Goal: Book appointment/travel/reservation

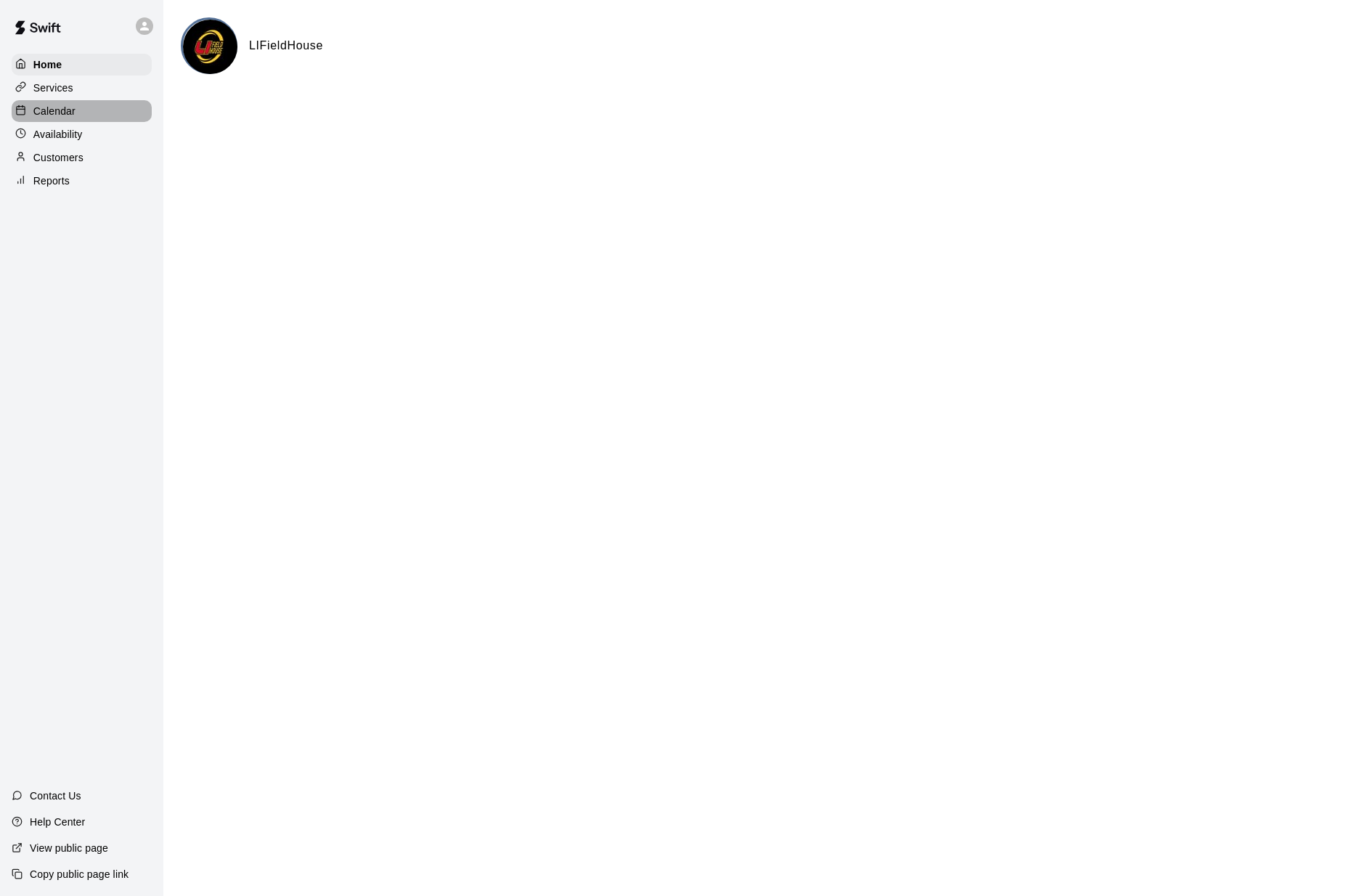
click at [81, 106] on div "Calendar" at bounding box center [82, 111] width 140 height 22
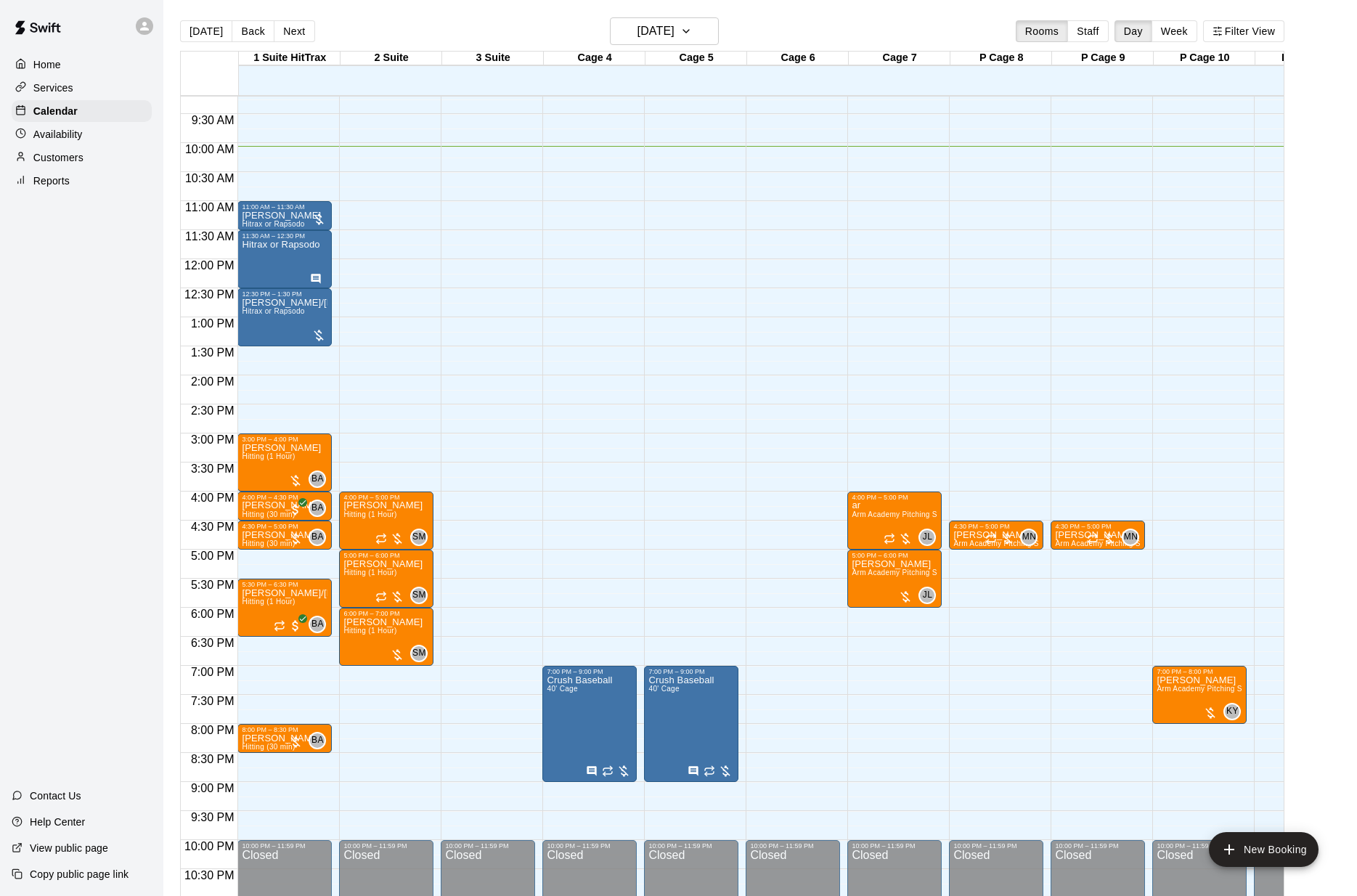
scroll to position [535, 0]
drag, startPoint x: 586, startPoint y: 260, endPoint x: 586, endPoint y: 305, distance: 45.0
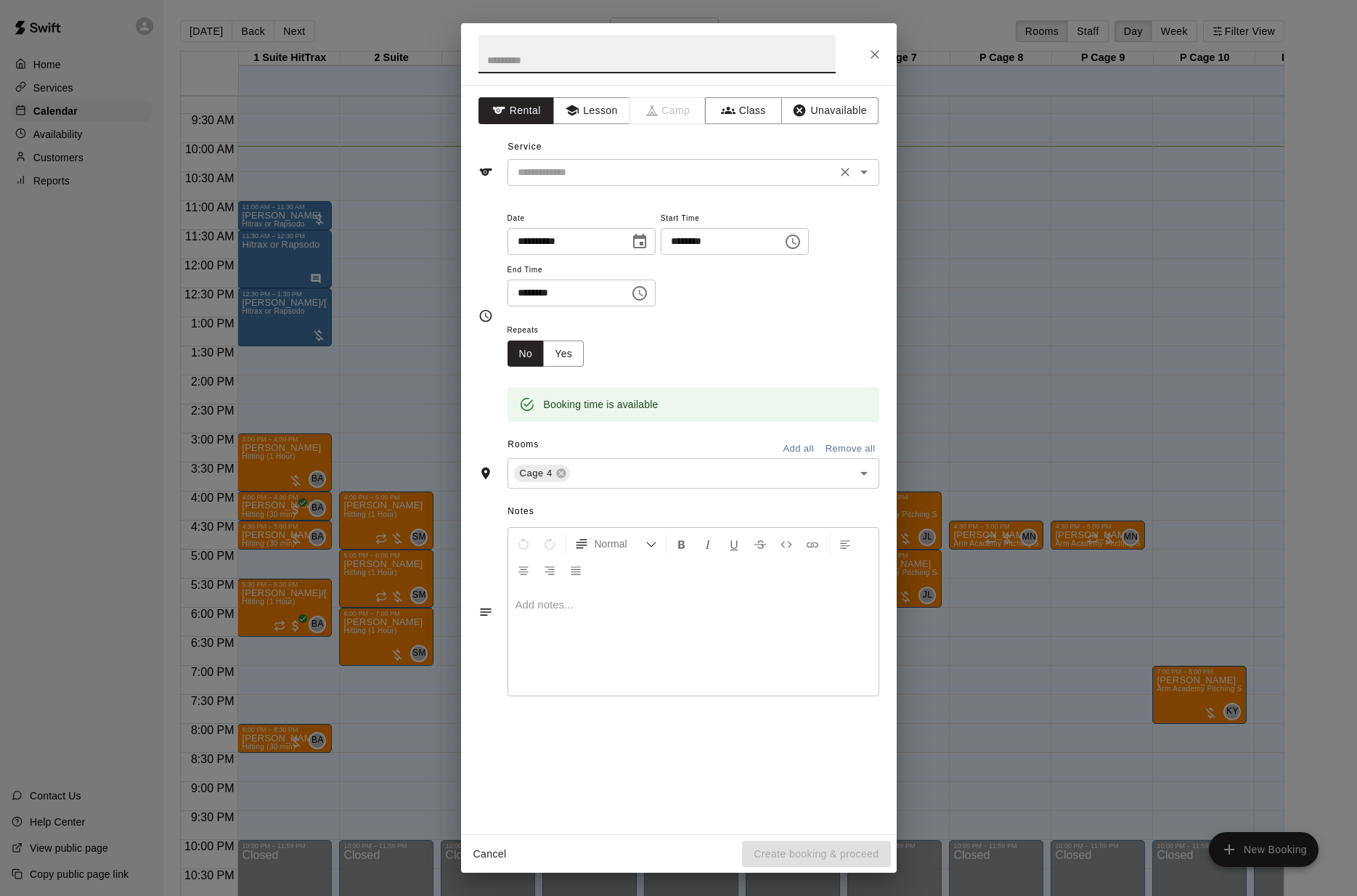
click at [593, 174] on input "text" at bounding box center [672, 172] width 320 height 18
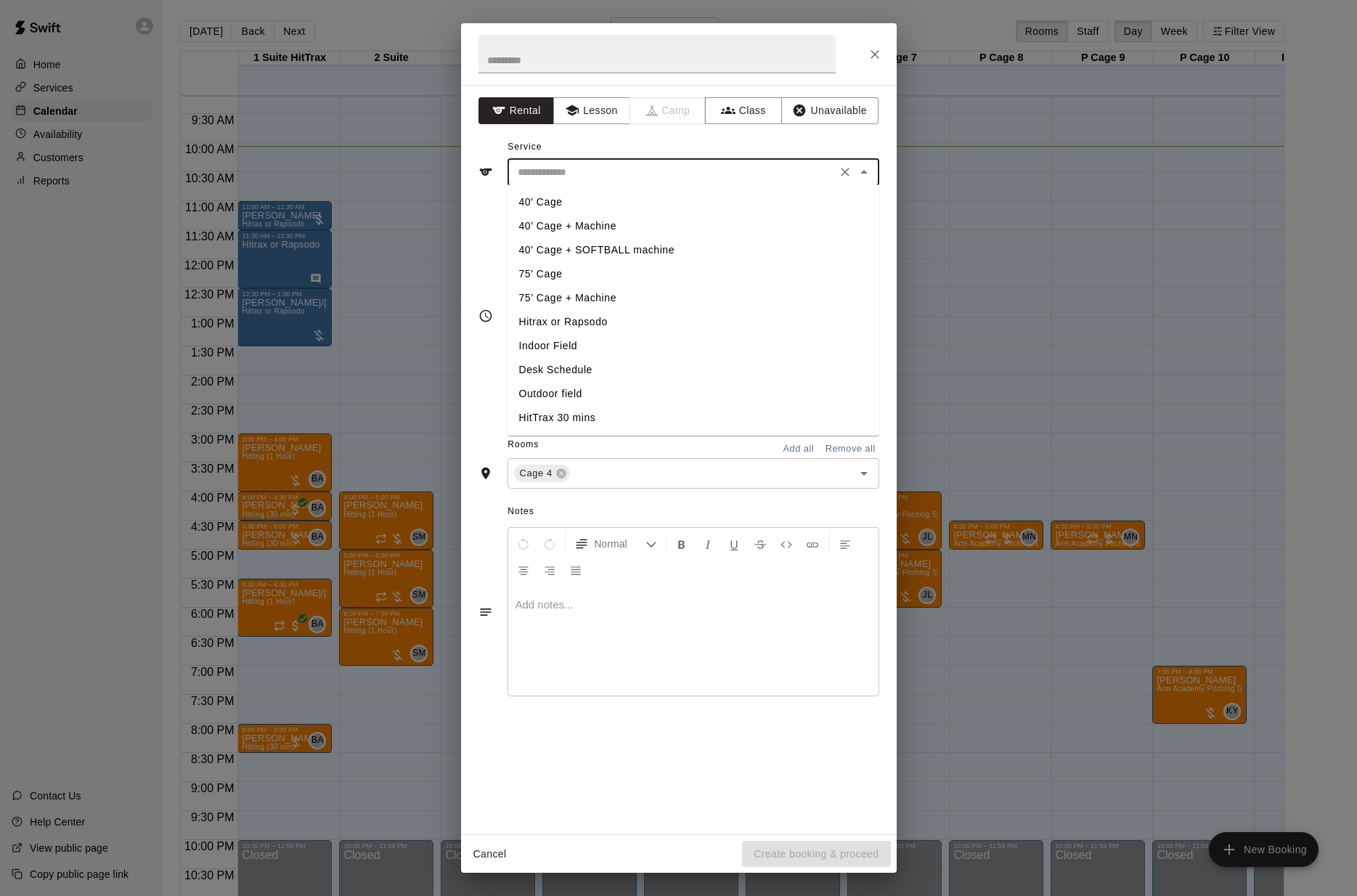
click at [592, 223] on li "40’ Cage + Machine" at bounding box center [693, 226] width 372 height 24
type input "**********"
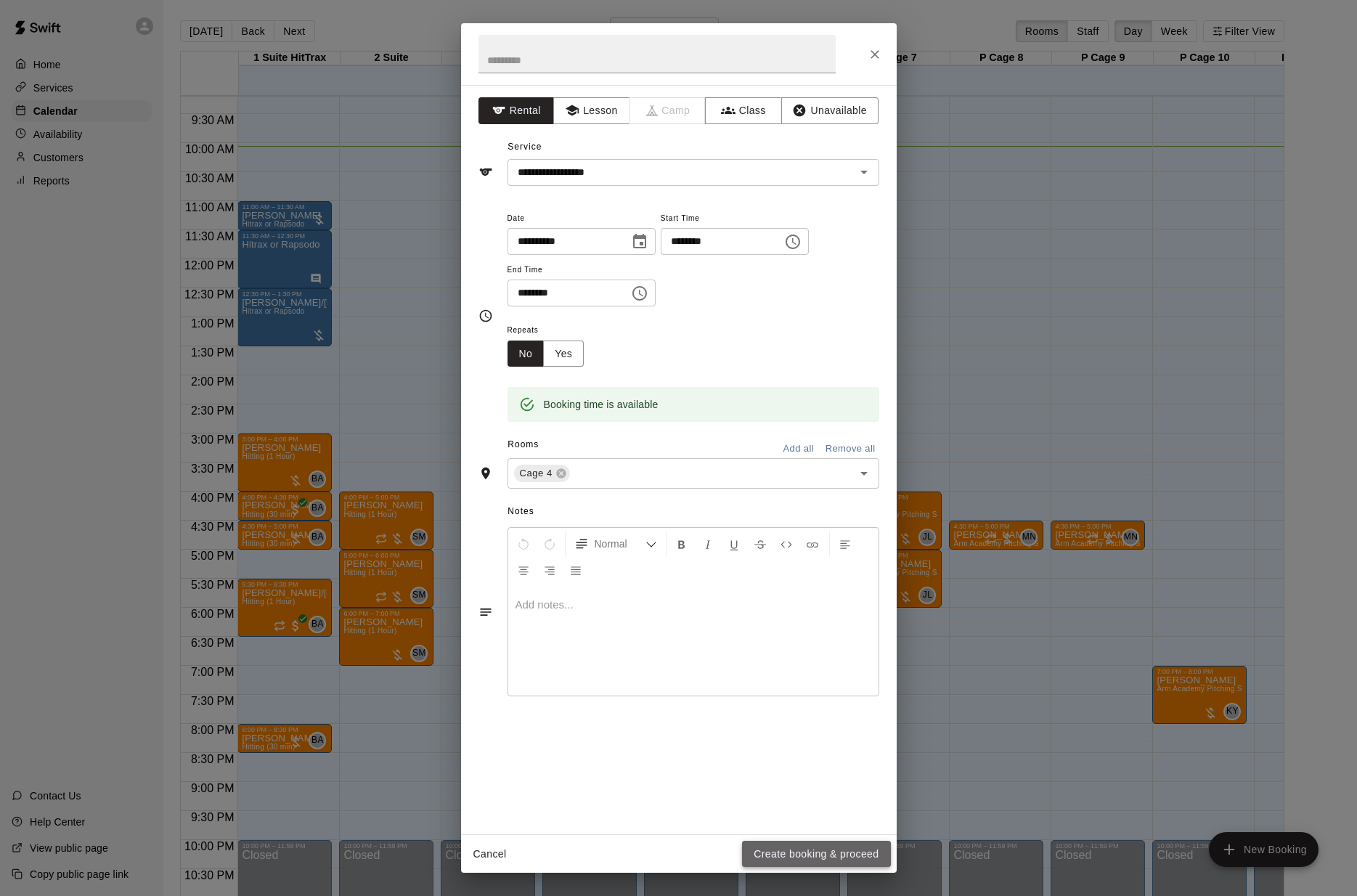
click at [776, 854] on button "Create booking & proceed" at bounding box center [816, 854] width 148 height 27
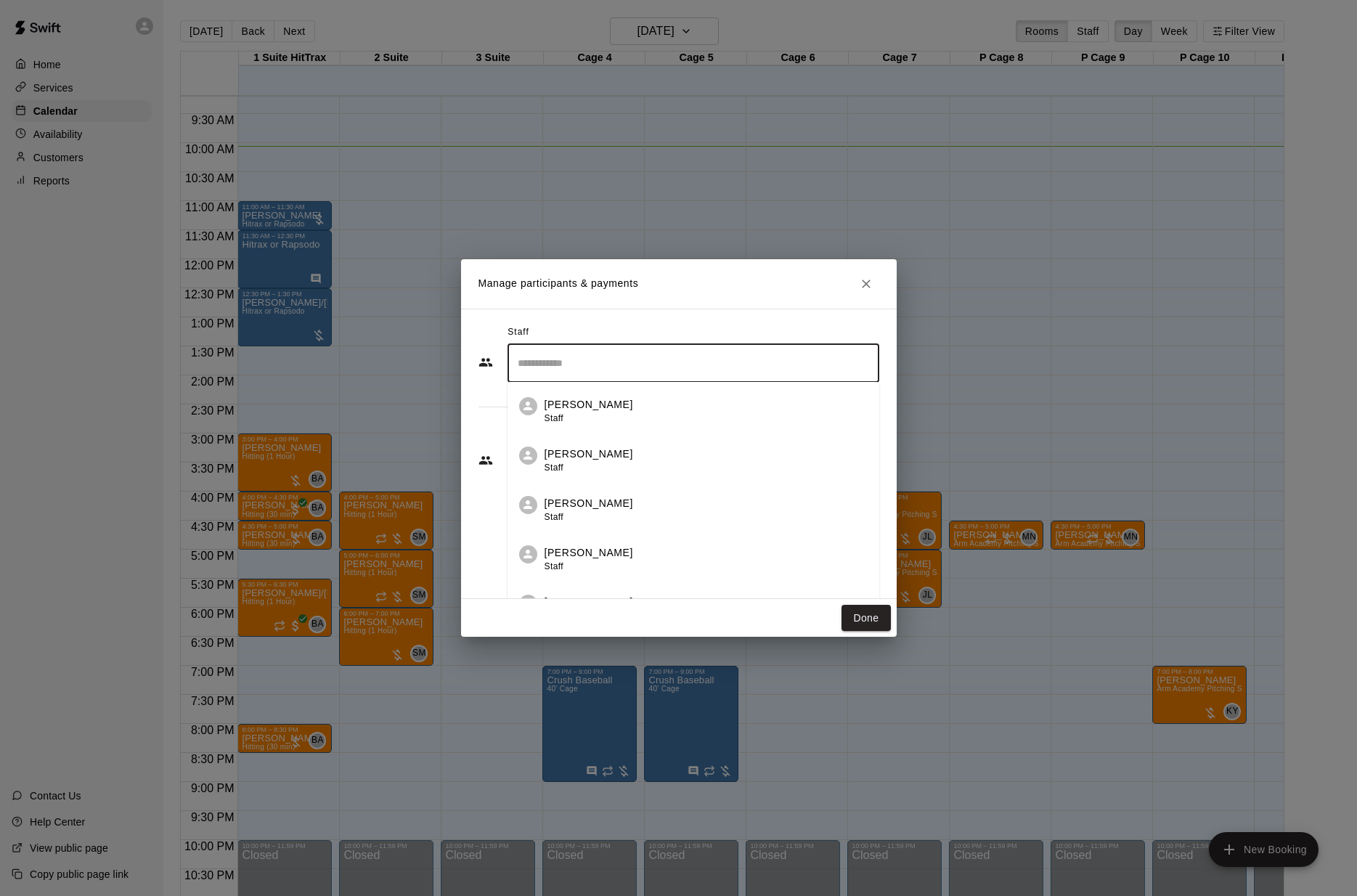
click at [634, 364] on input "Search staff" at bounding box center [693, 363] width 359 height 26
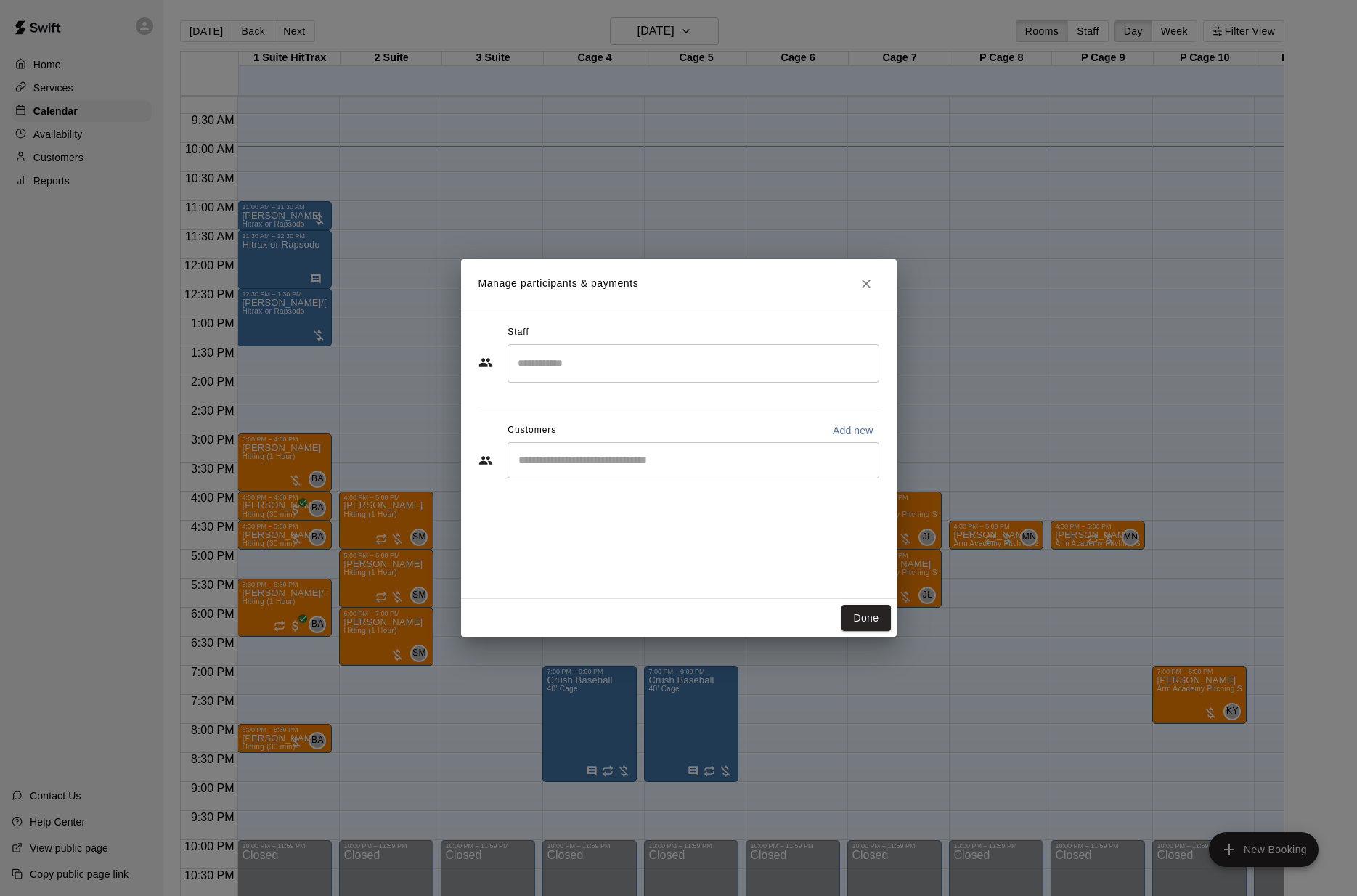
click at [759, 280] on h2 "Manage participants & payments" at bounding box center [678, 284] width 436 height 50
click at [634, 470] on div "​" at bounding box center [693, 461] width 372 height 37
type input "*"
type input "****"
drag, startPoint x: 772, startPoint y: 537, endPoint x: 842, endPoint y: 470, distance: 96.9
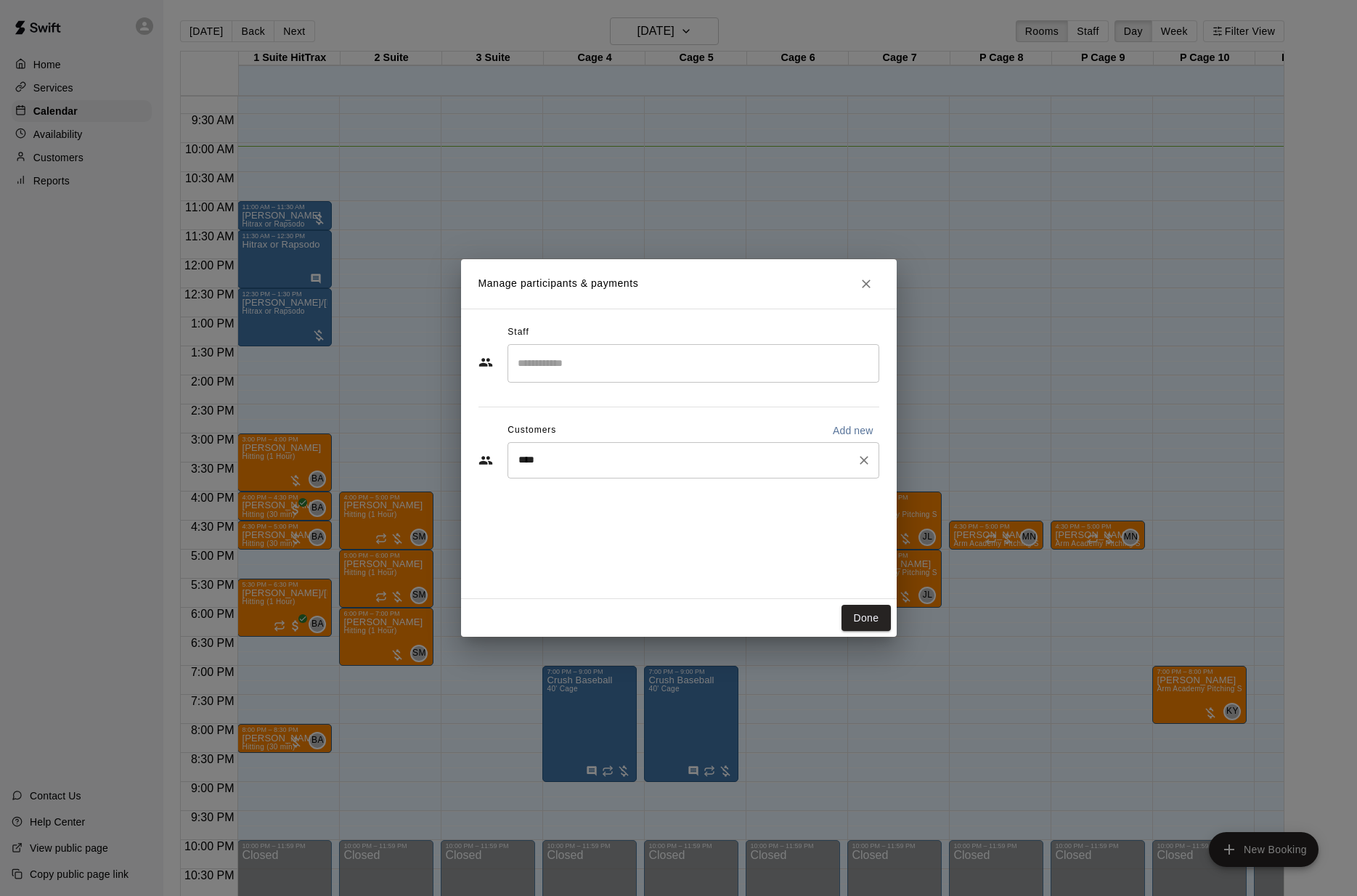
click at [773, 537] on div "Staff ​ Customers Add new **** ​" at bounding box center [678, 454] width 436 height 291
click at [862, 282] on icon "Close" at bounding box center [866, 284] width 15 height 15
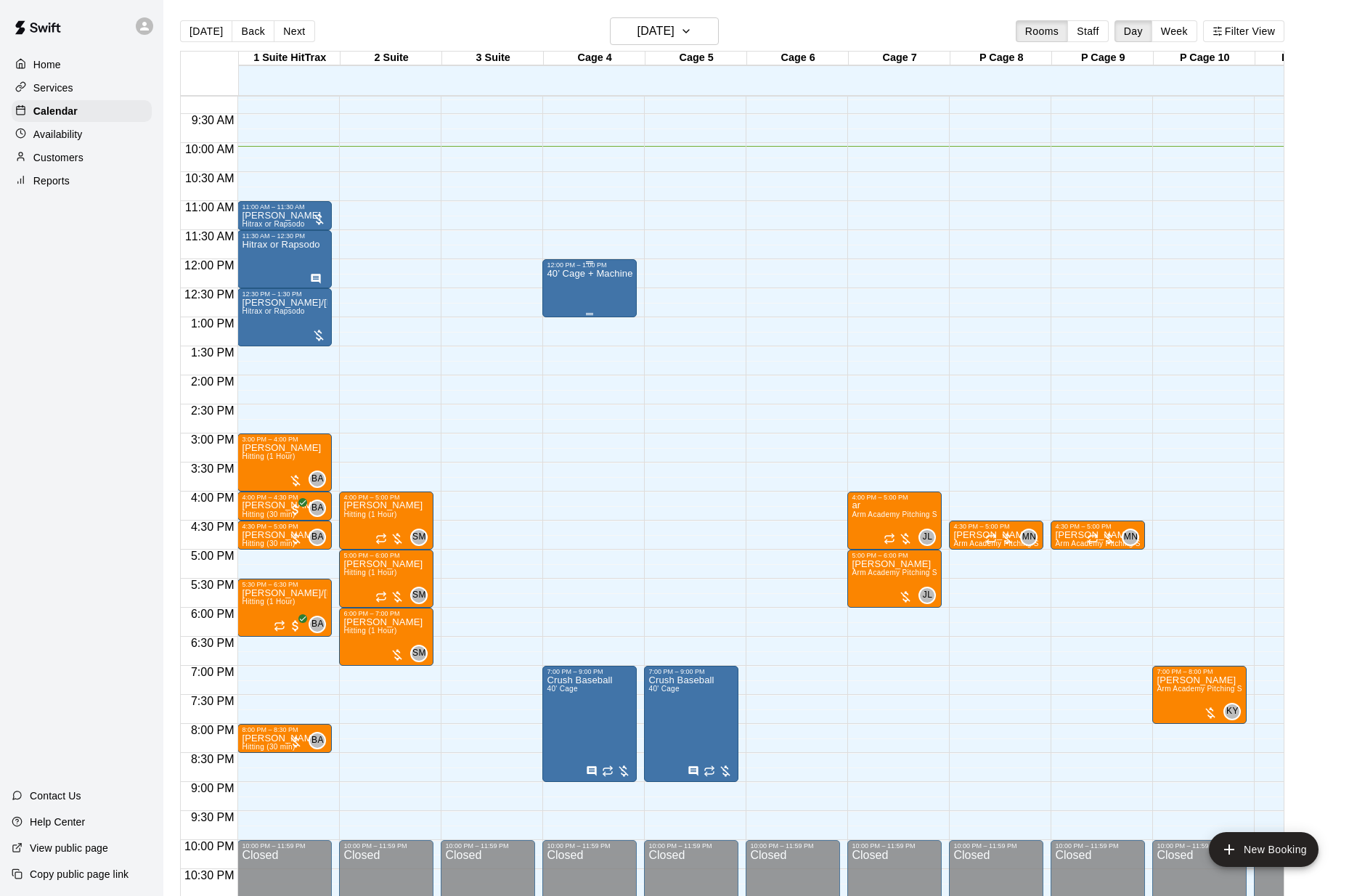
click at [611, 283] on div "40’ Cage + Machine" at bounding box center [589, 716] width 85 height 896
click at [557, 321] on img "edit" at bounding box center [562, 318] width 17 height 17
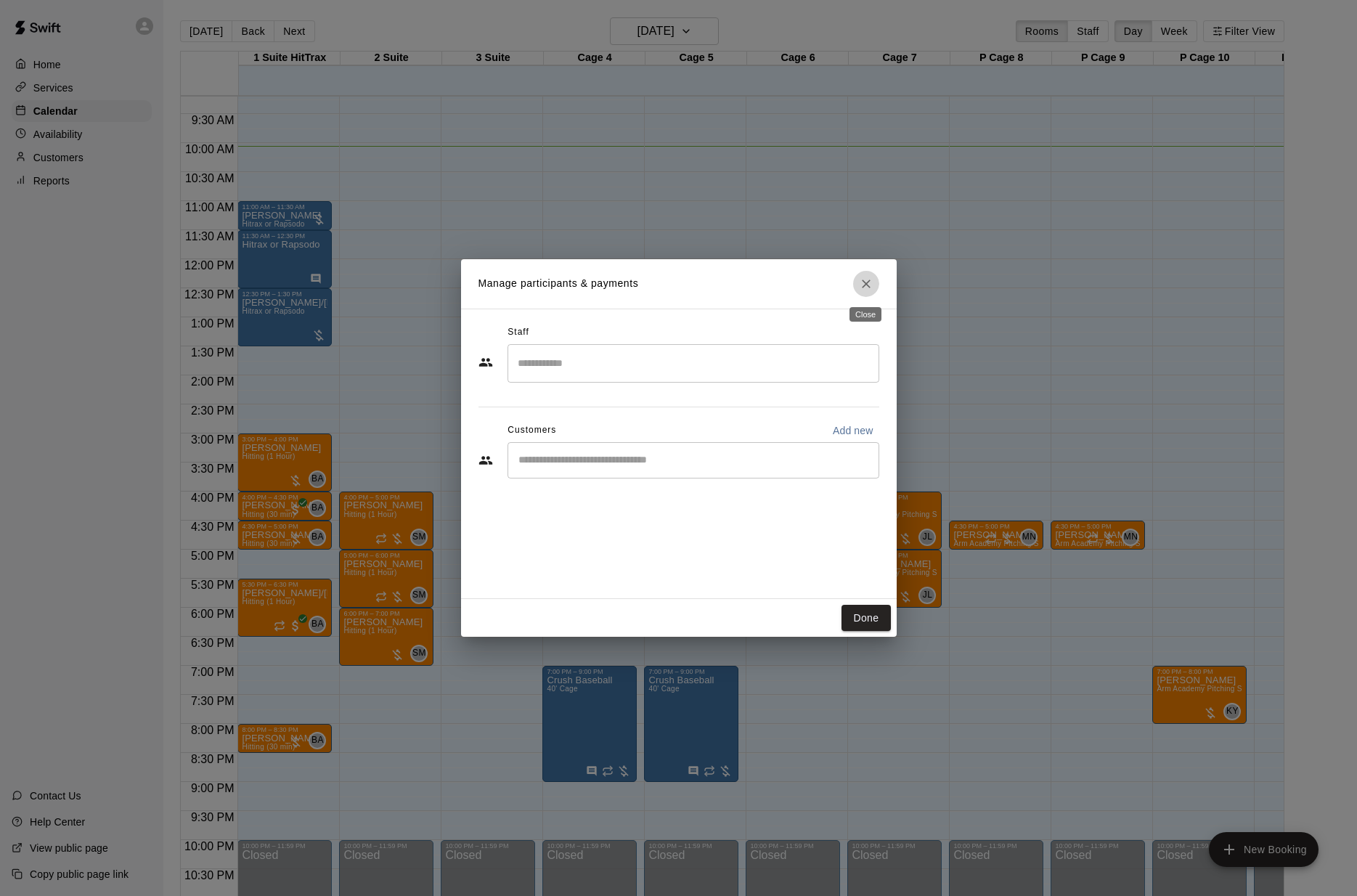
click at [868, 278] on icon "Close" at bounding box center [866, 284] width 15 height 15
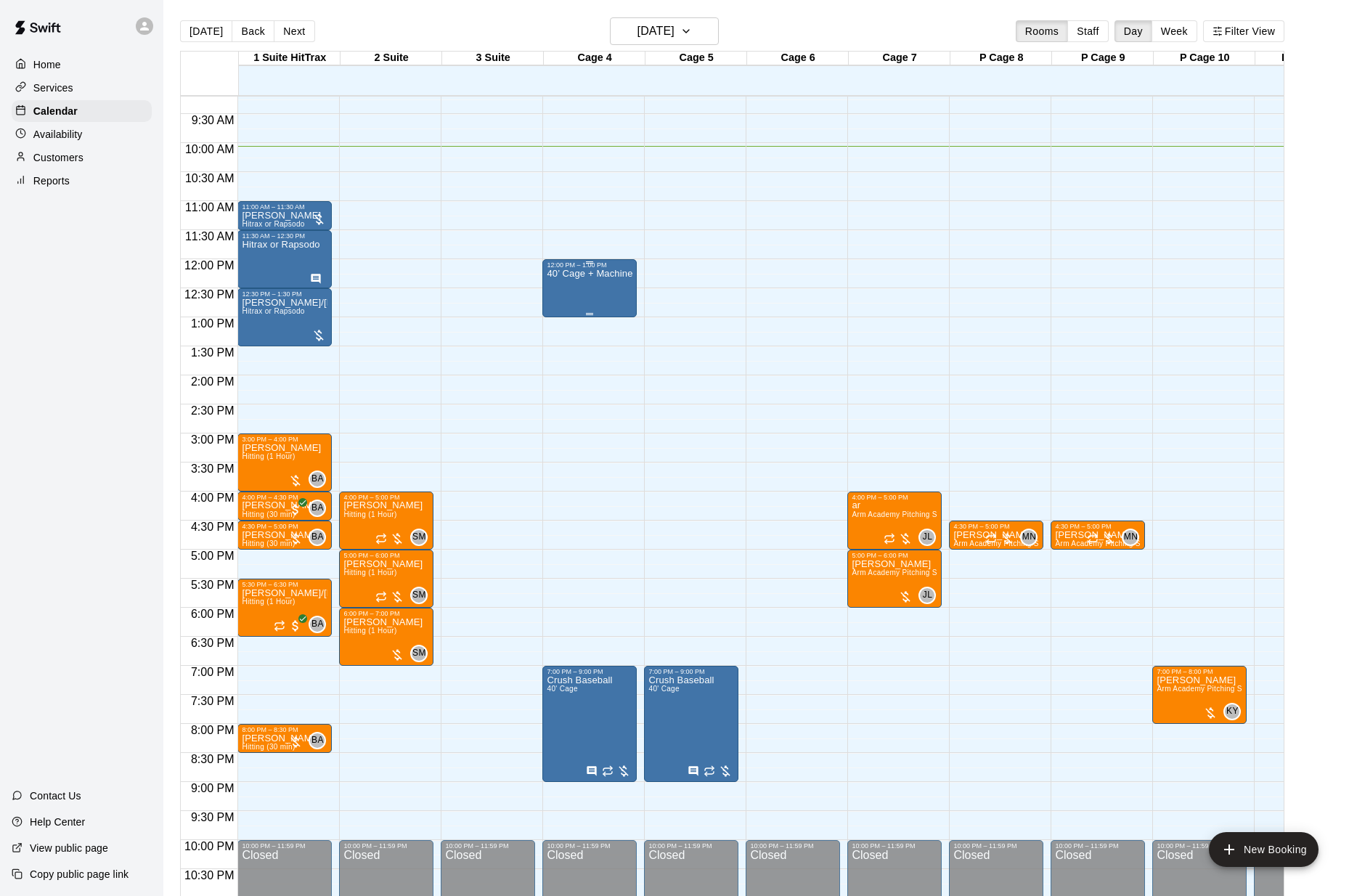
click at [588, 274] on p "40’ Cage + Machine" at bounding box center [589, 274] width 85 height 0
click at [560, 283] on icon "edit" at bounding box center [562, 289] width 18 height 18
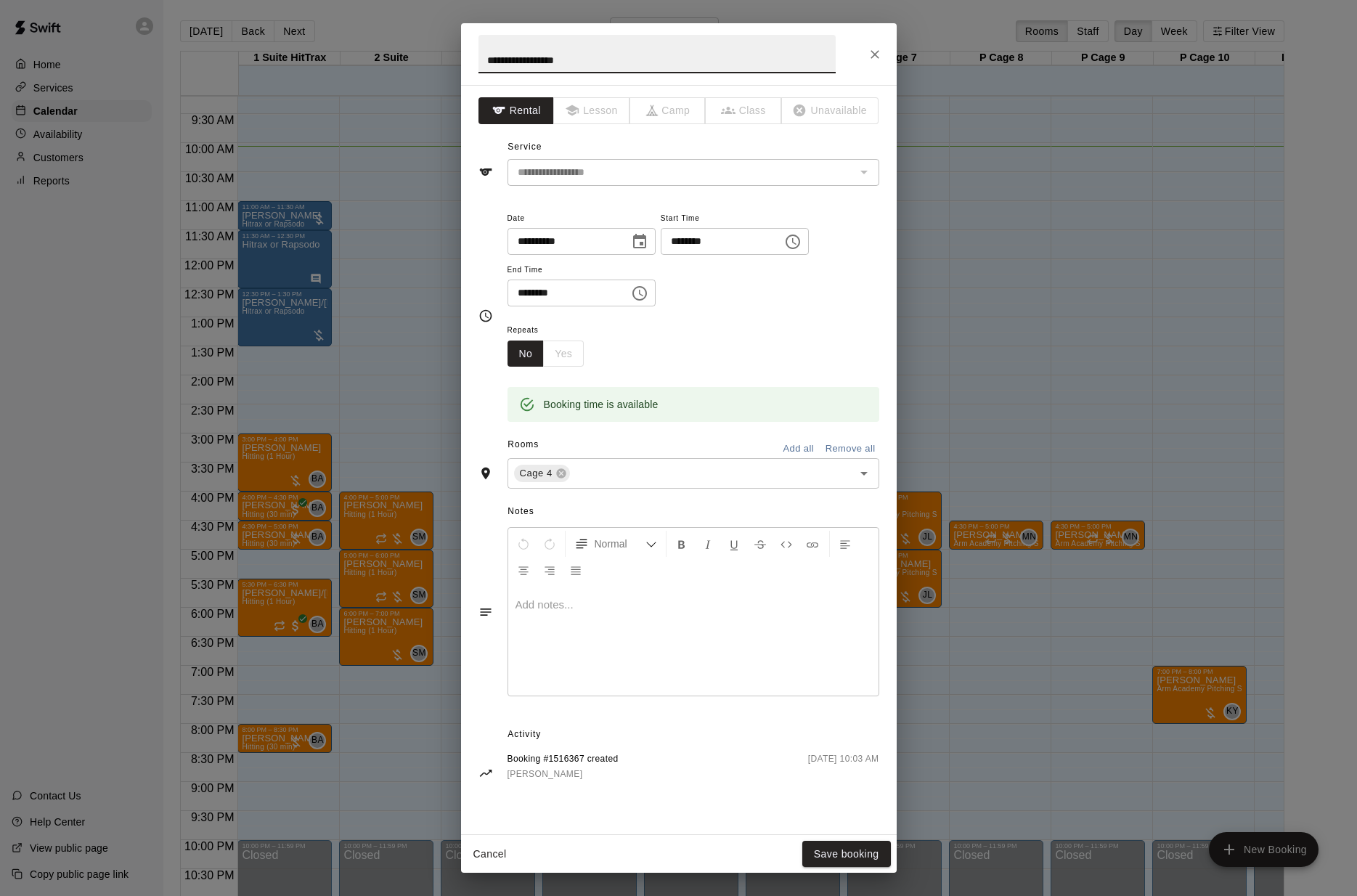
drag, startPoint x: 605, startPoint y: 608, endPoint x: 605, endPoint y: 599, distance: 9.0
click at [605, 608] on div at bounding box center [693, 640] width 370 height 109
click at [855, 862] on button "Save booking" at bounding box center [846, 854] width 88 height 27
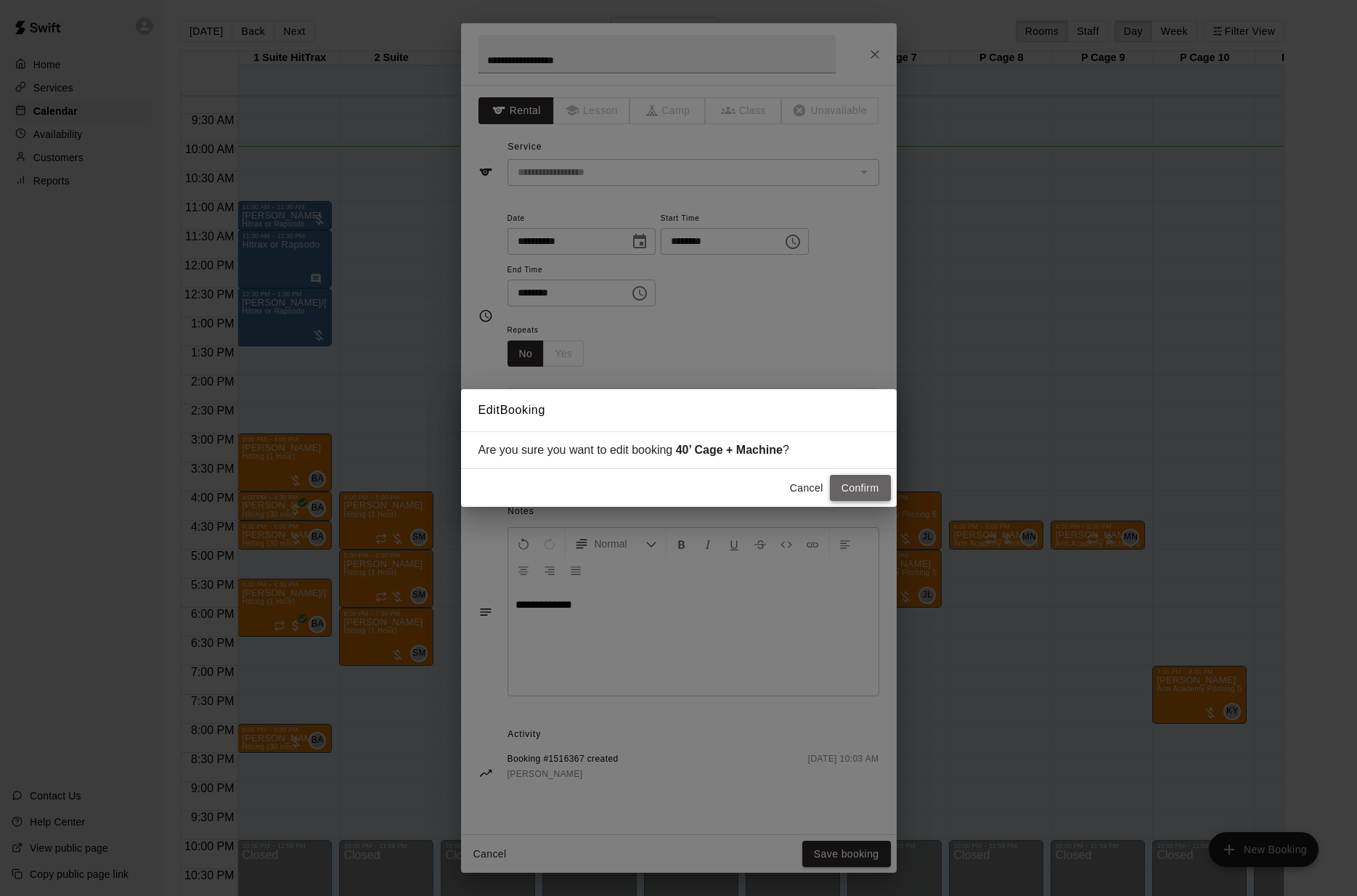
click at [836, 486] on button "Confirm" at bounding box center [860, 488] width 61 height 27
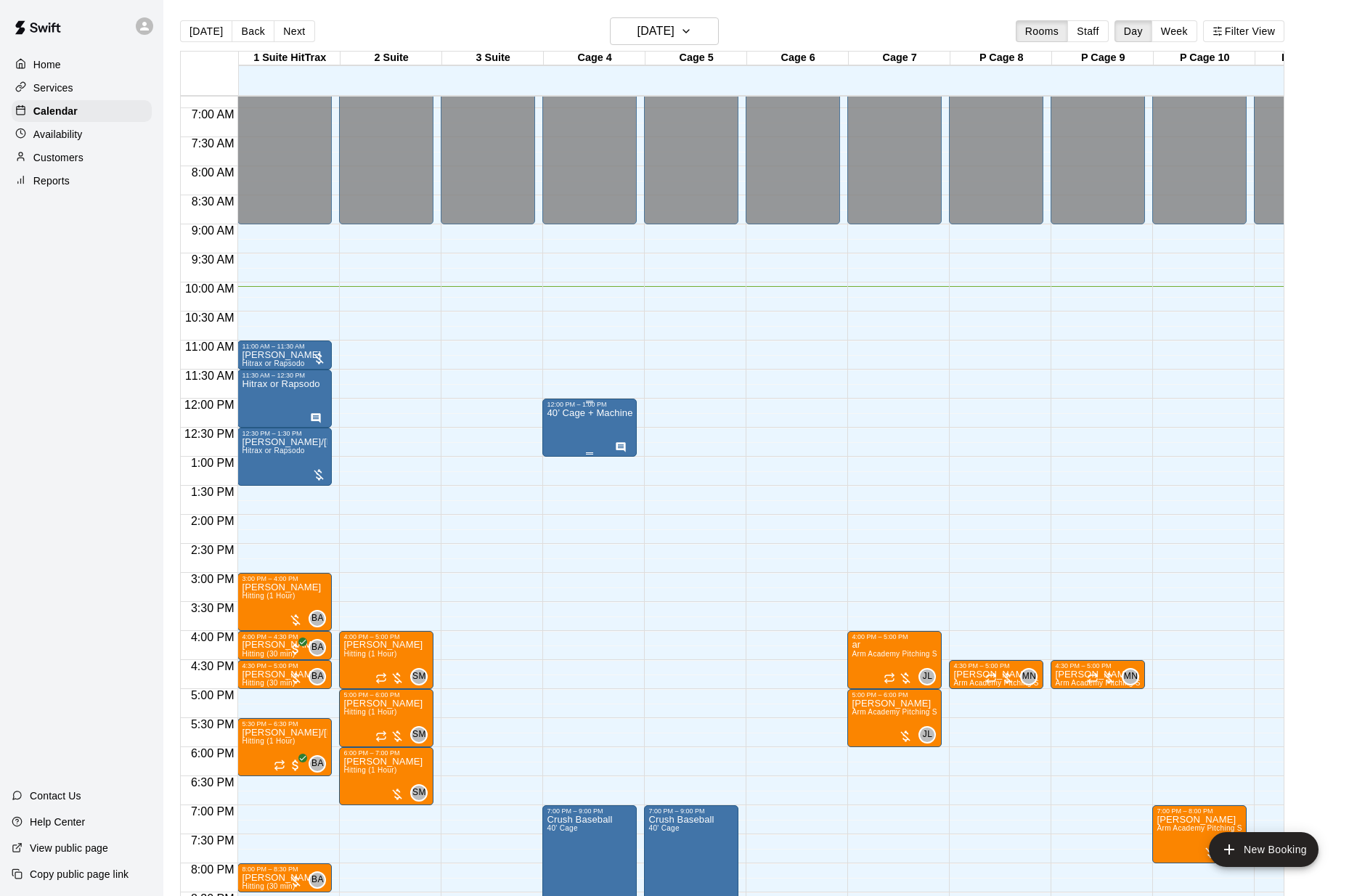
scroll to position [395, 0]
